Goal: Task Accomplishment & Management: Use online tool/utility

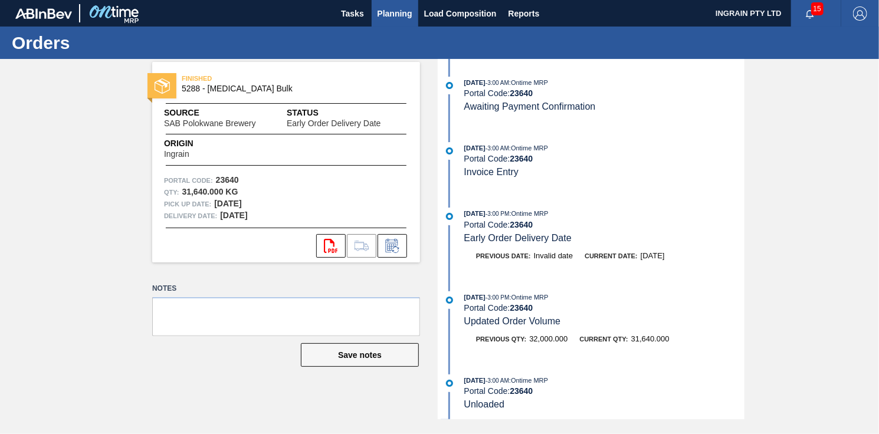
click at [397, 14] on span "Planning" at bounding box center [394, 13] width 35 height 14
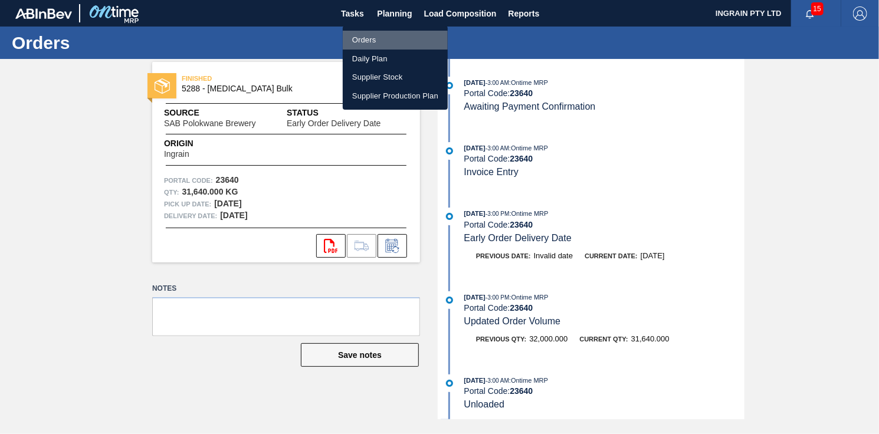
click at [359, 31] on li "Orders" at bounding box center [395, 40] width 105 height 19
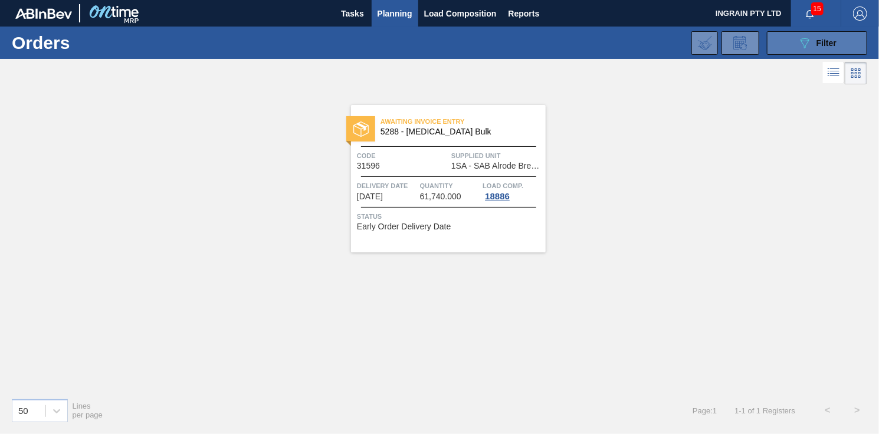
click at [792, 47] on button "089F7B8B-B2A5-4AFE-B5C0-19BA573D28AC Filter" at bounding box center [817, 43] width 100 height 24
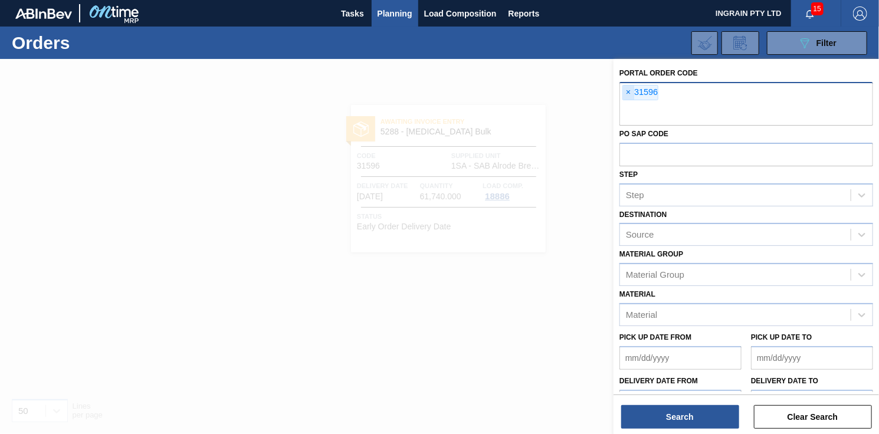
click at [625, 87] on span "×" at bounding box center [628, 93] width 11 height 14
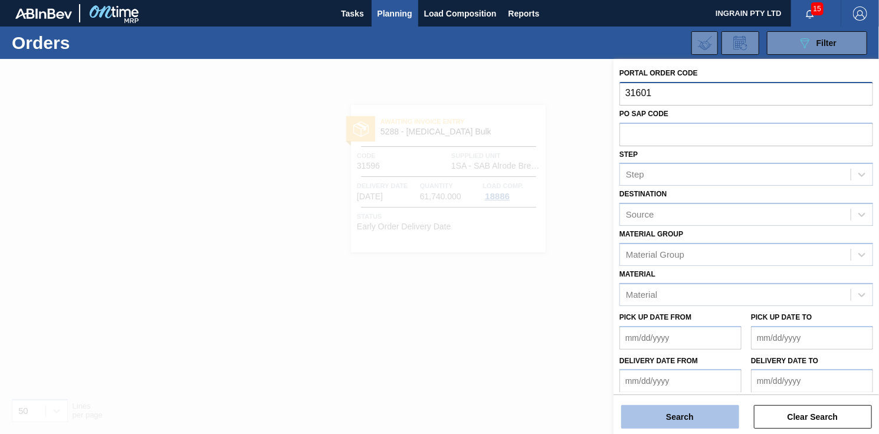
type input "31601"
click at [653, 408] on button "Search" at bounding box center [680, 417] width 118 height 24
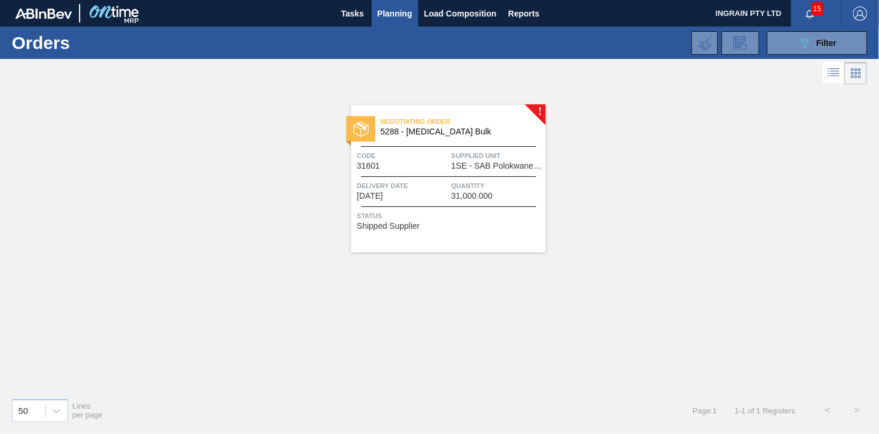
click at [490, 169] on span "1SE - SAB Polokwane Brewery" at bounding box center [496, 166] width 91 height 9
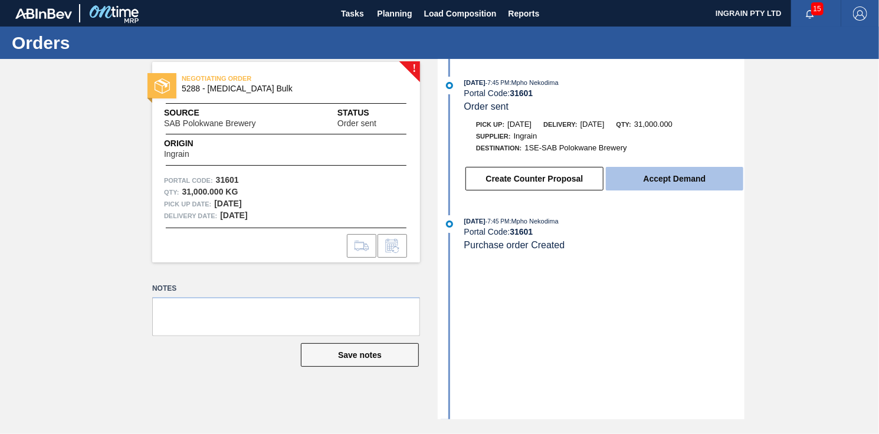
click at [668, 182] on button "Accept Demand" at bounding box center [674, 179] width 137 height 24
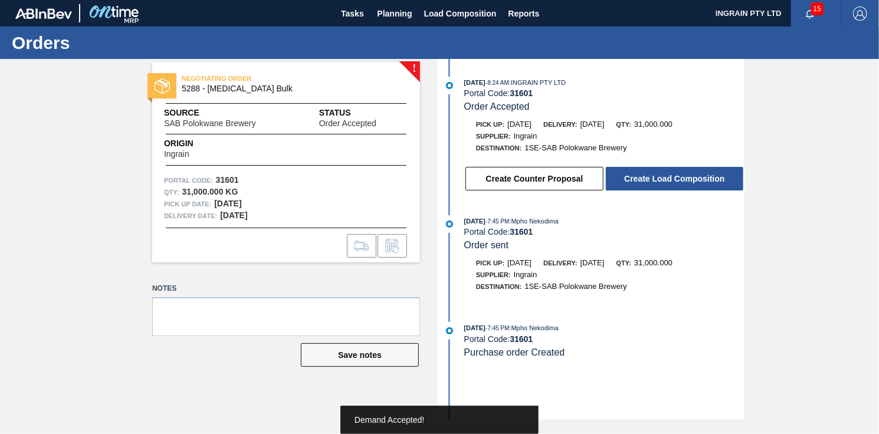
click at [668, 182] on button "Create Load Composition" at bounding box center [674, 179] width 137 height 24
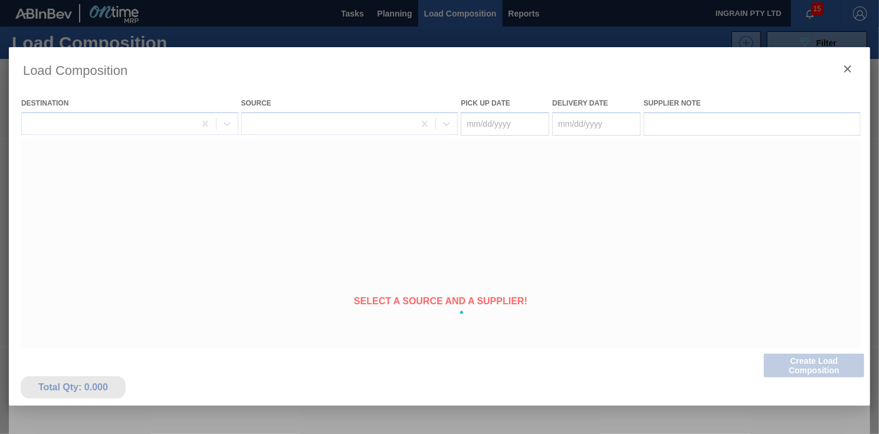
type Date "[DATE]"
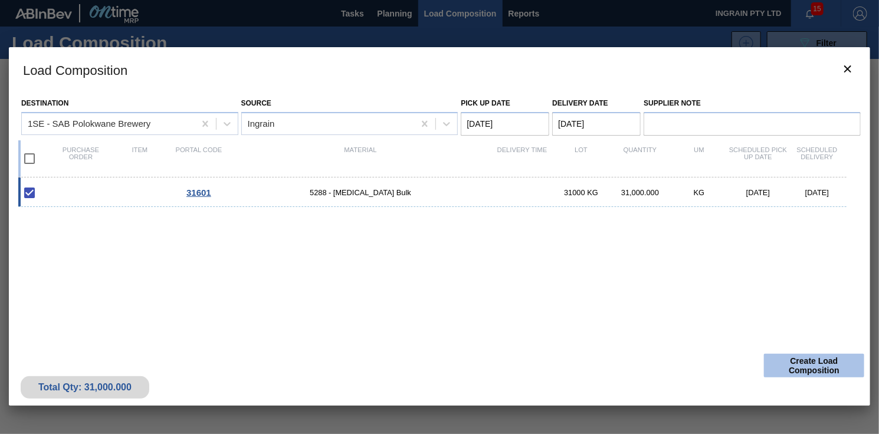
click at [789, 364] on button "Create Load Composition" at bounding box center [814, 366] width 100 height 24
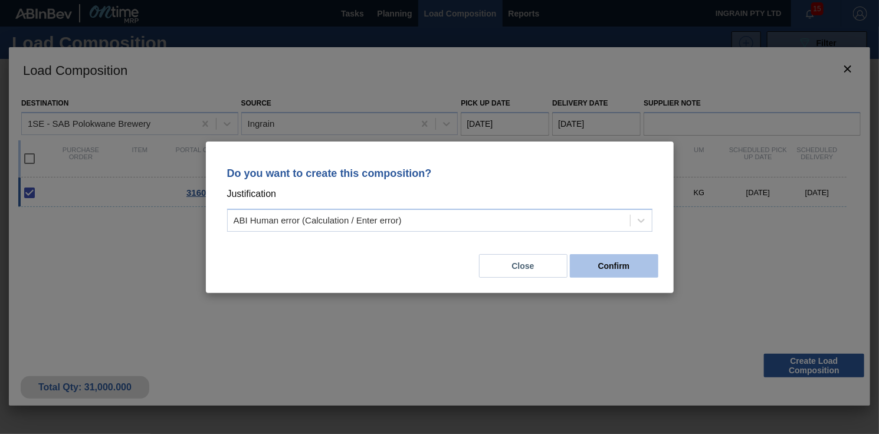
click at [618, 262] on button "Confirm" at bounding box center [614, 266] width 88 height 24
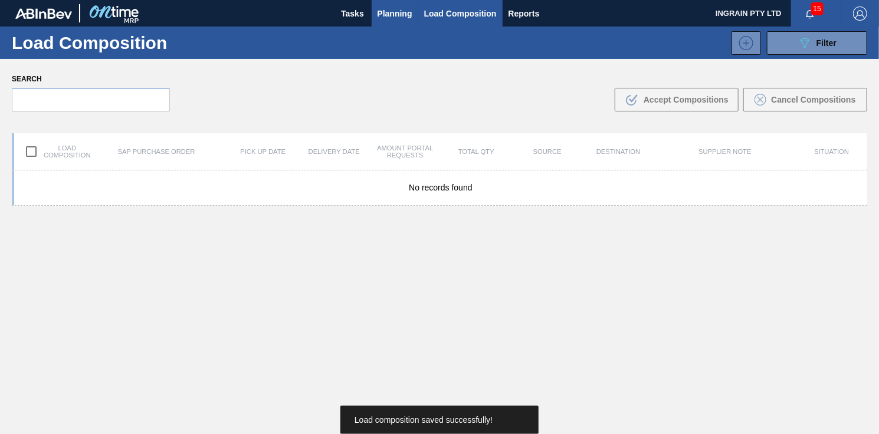
click at [401, 11] on span "Planning" at bounding box center [394, 13] width 35 height 14
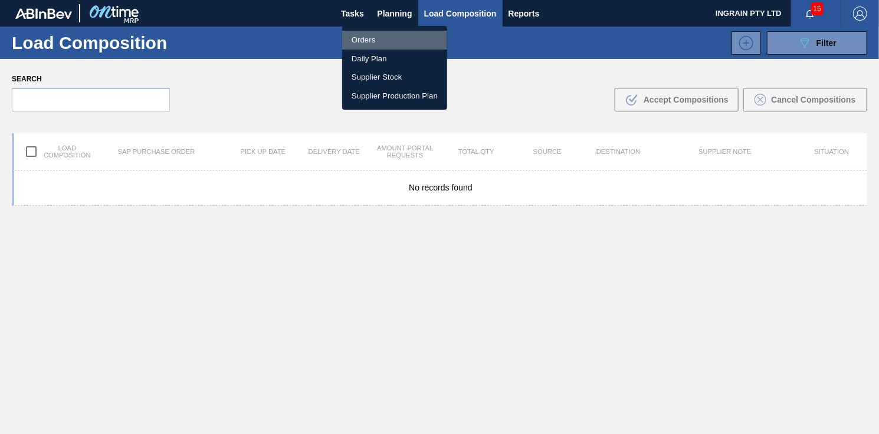
click at [371, 38] on li "Orders" at bounding box center [394, 40] width 105 height 19
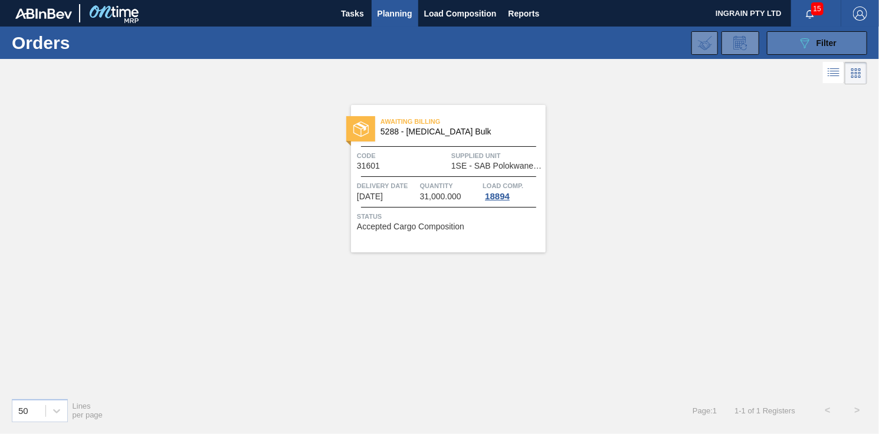
click at [786, 40] on button "089F7B8B-B2A5-4AFE-B5C0-19BA573D28AC Filter" at bounding box center [817, 43] width 100 height 24
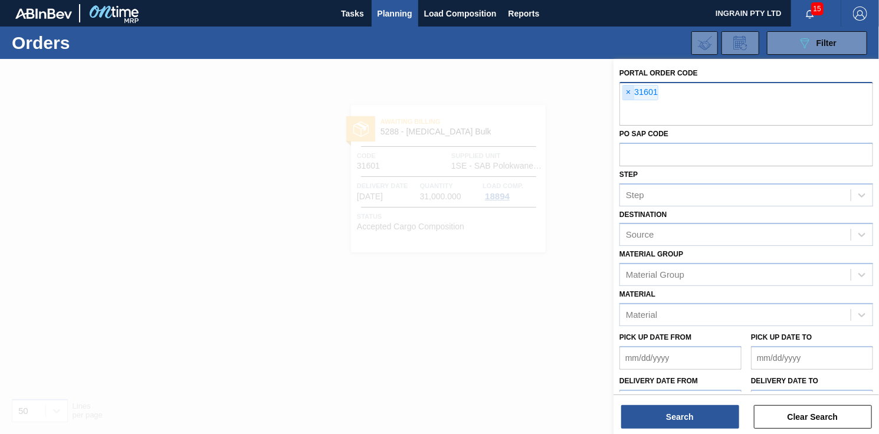
click at [623, 90] on span "×" at bounding box center [628, 93] width 11 height 14
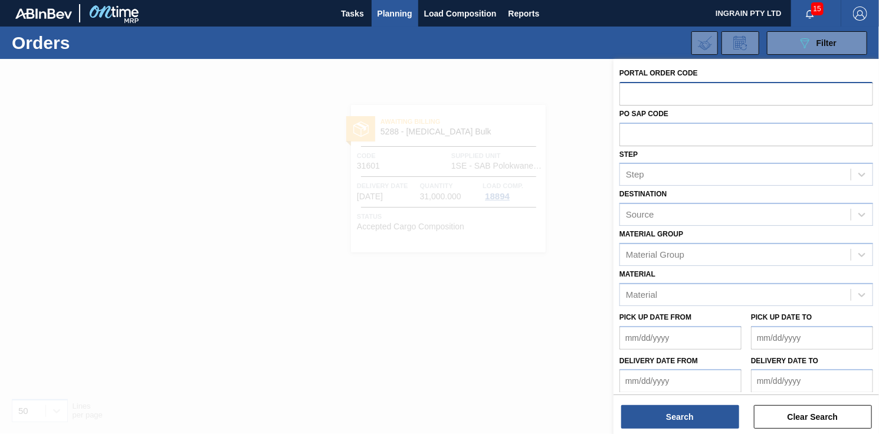
type input "1"
type input "31602"
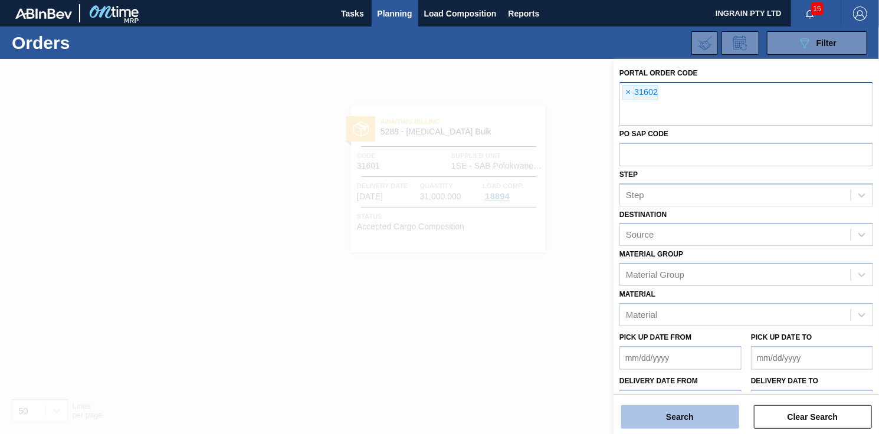
click at [663, 413] on button "Search" at bounding box center [680, 417] width 118 height 24
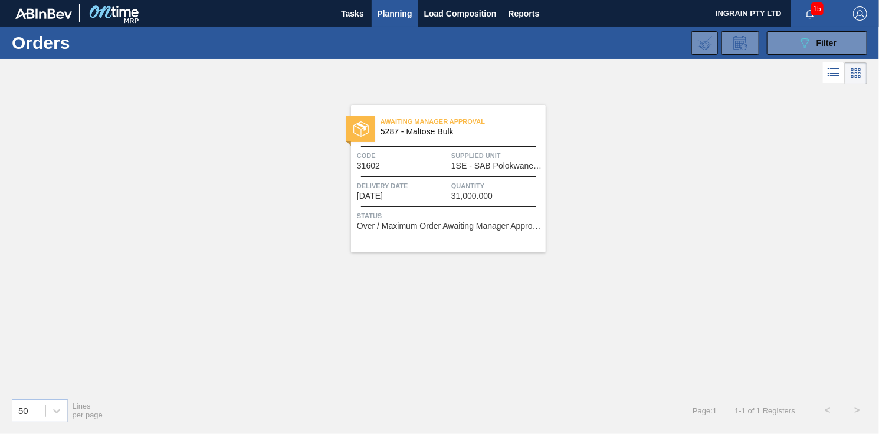
click at [490, 164] on span "1SE - SAB Polokwane Brewery" at bounding box center [496, 166] width 91 height 9
